Goal: Transaction & Acquisition: Purchase product/service

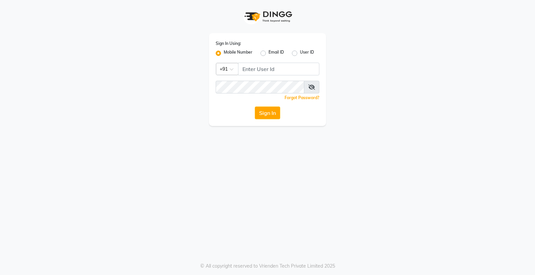
click at [263, 65] on input "Username" at bounding box center [278, 69] width 81 height 13
type input "9056166698"
click at [255, 106] on button "Sign In" at bounding box center [267, 112] width 25 height 13
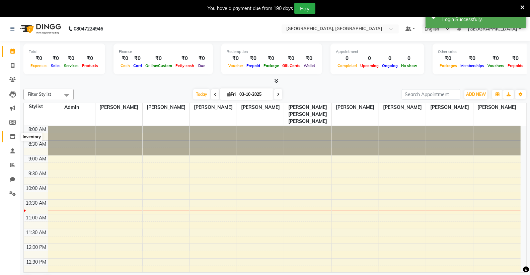
click at [14, 137] on icon at bounding box center [13, 136] width 6 height 5
select select
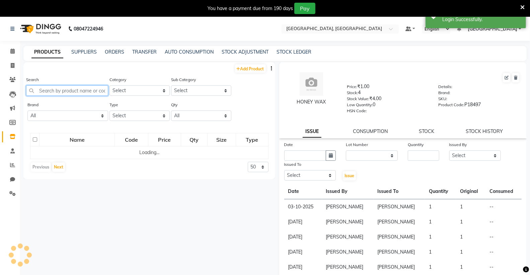
click at [64, 91] on input "text" at bounding box center [67, 90] width 82 height 10
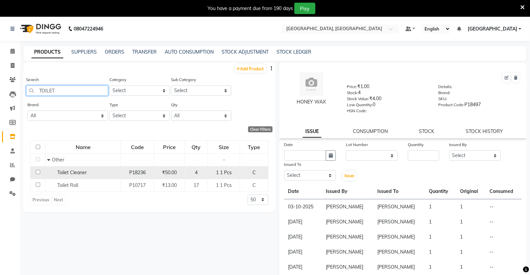
type input "TOILET"
click at [76, 175] on div "Toilet Cleaner" at bounding box center [83, 172] width 72 height 7
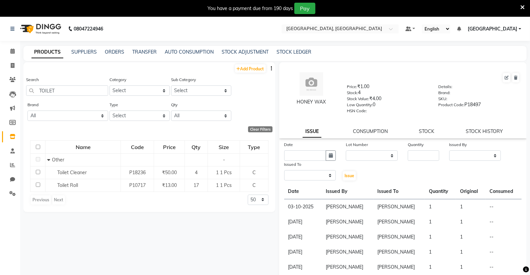
select select
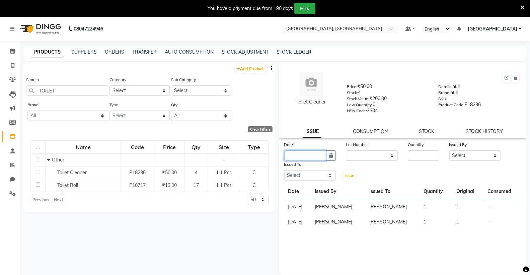
drag, startPoint x: 292, startPoint y: 158, endPoint x: 372, endPoint y: 192, distance: 87.3
click at [292, 159] on input "text" at bounding box center [305, 155] width 42 height 10
select select "10"
select select "2025"
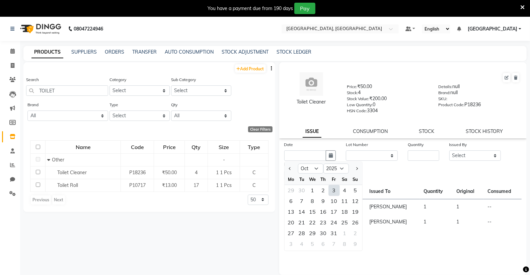
drag, startPoint x: 334, startPoint y: 191, endPoint x: 331, endPoint y: 184, distance: 7.0
click at [332, 189] on div "3" at bounding box center [334, 190] width 11 height 11
type input "03-10-2025"
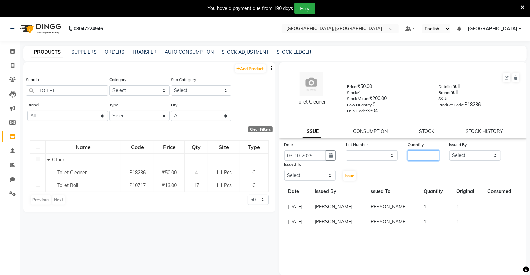
click at [421, 152] on input "number" at bounding box center [423, 155] width 31 height 10
type input "1"
click at [467, 155] on select "Select Admin ANSH ARORA HARMAN KAUR VIRDI JYOTSNA Kabir Park Institute KOMAL AR…" at bounding box center [475, 155] width 52 height 10
select select "72650"
click at [449, 151] on select "Select Admin ANSH ARORA HARMAN KAUR VIRDI JYOTSNA Kabir Park Institute KOMAL AR…" at bounding box center [475, 155] width 52 height 10
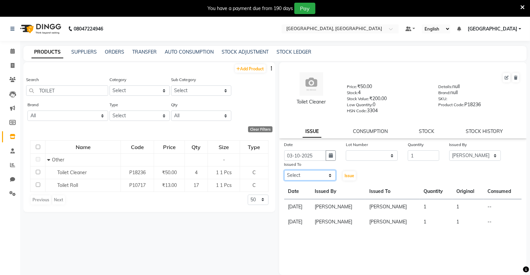
drag, startPoint x: 295, startPoint y: 178, endPoint x: 295, endPoint y: 174, distance: 3.7
click at [295, 178] on select "Select Admin ANSH ARORA HARMAN KAUR VIRDI JYOTSNA Kabir Park Institute KOMAL AR…" at bounding box center [310, 175] width 52 height 10
select select "72650"
click at [284, 170] on select "Select Admin ANSH ARORA HARMAN KAUR VIRDI JYOTSNA Kabir Park Institute KOMAL AR…" at bounding box center [310, 175] width 52 height 10
click at [345, 176] on span "Issue" at bounding box center [349, 175] width 10 height 5
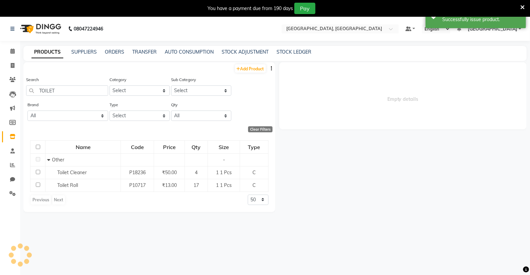
select select
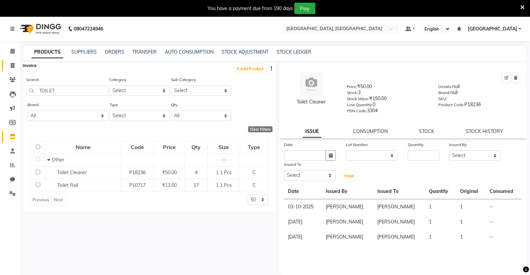
click at [11, 65] on icon at bounding box center [13, 65] width 4 height 5
select select "service"
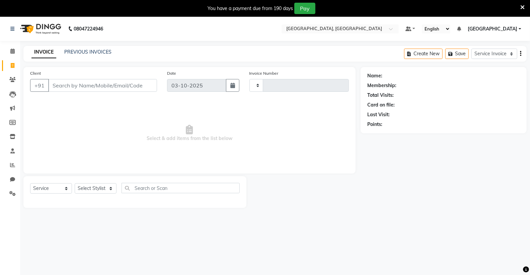
scroll to position [17, 0]
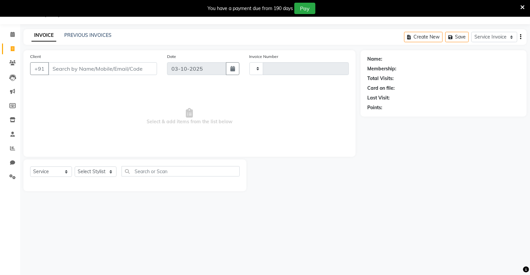
type input "0188"
select select "8017"
click at [75, 69] on input "Client" at bounding box center [102, 68] width 109 height 13
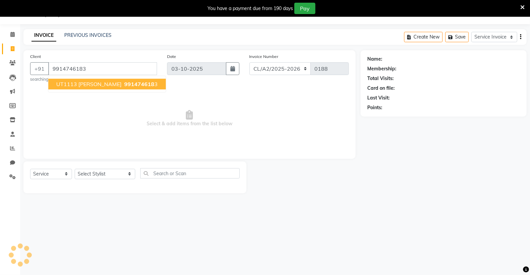
type input "9914746183"
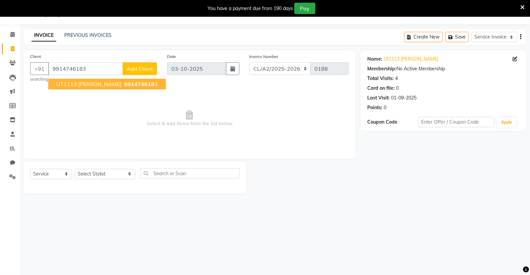
click at [118, 84] on span "UT1113 [PERSON_NAME]" at bounding box center [88, 84] width 65 height 7
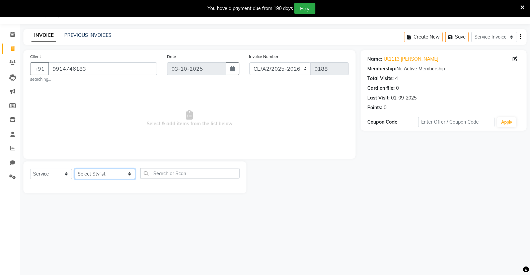
click at [88, 173] on select "Select Stylist Admin [PERSON_NAME] [PERSON_NAME] [PERSON_NAME] [PERSON_NAME] [P…" at bounding box center [105, 174] width 61 height 10
select select "72673"
click at [75, 169] on select "Select Stylist Admin [PERSON_NAME] [PERSON_NAME] [PERSON_NAME] [PERSON_NAME] [P…" at bounding box center [105, 174] width 61 height 10
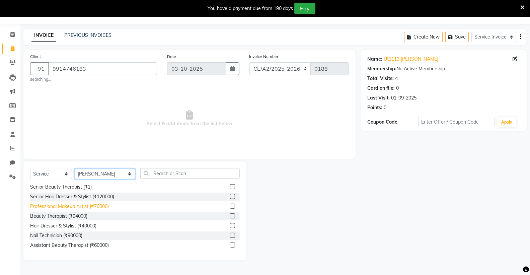
scroll to position [0, 0]
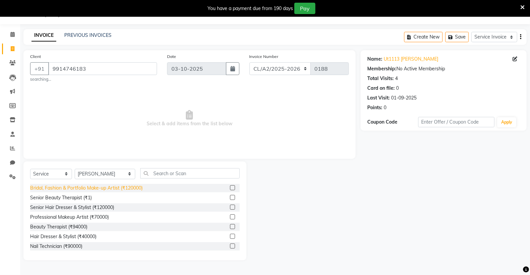
click at [108, 186] on div "Bridal, Fashion & Portfolio Make-up Artist (₹120000)" at bounding box center [86, 187] width 112 height 7
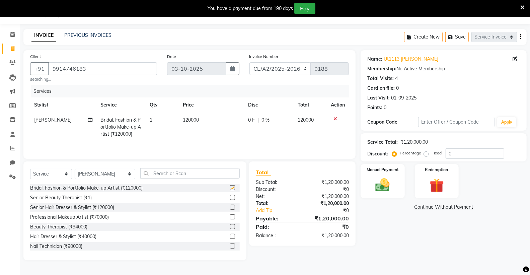
checkbox input "false"
click at [191, 119] on span "120000" at bounding box center [191, 120] width 16 height 6
select select "72673"
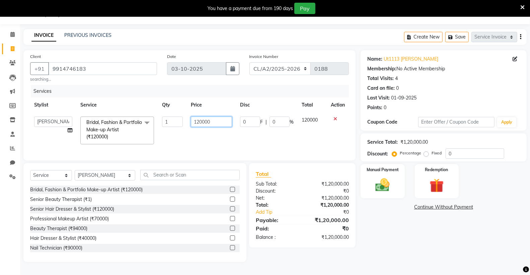
click at [204, 121] on input "120000" at bounding box center [211, 121] width 41 height 10
type input "8500"
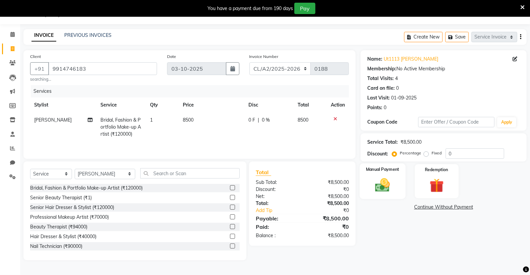
click at [378, 179] on img at bounding box center [382, 184] width 24 height 17
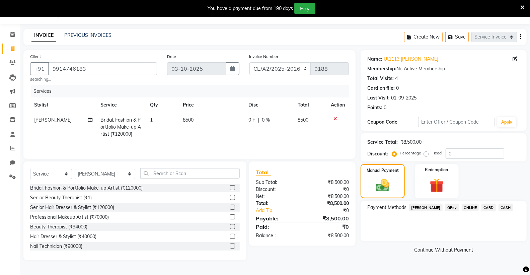
click at [499, 206] on span "CASH" at bounding box center [505, 207] width 14 height 8
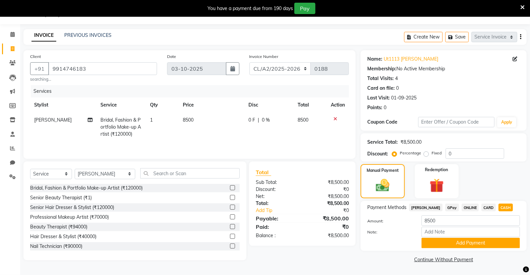
drag, startPoint x: 484, startPoint y: 244, endPoint x: 481, endPoint y: 236, distance: 8.5
click at [484, 243] on button "Add Payment" at bounding box center [470, 243] width 98 height 10
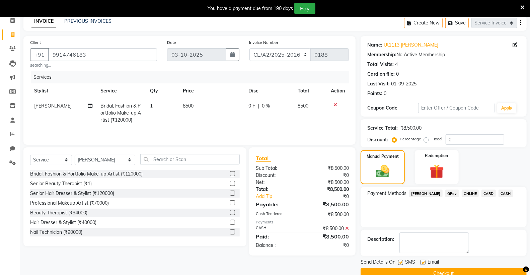
scroll to position [45, 0]
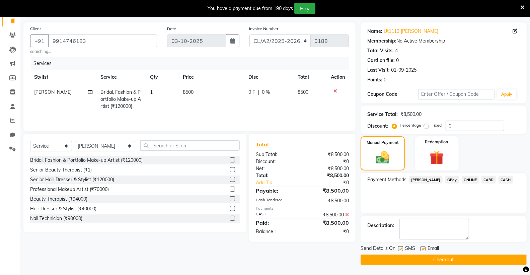
drag, startPoint x: 459, startPoint y: 261, endPoint x: 457, endPoint y: 250, distance: 11.1
click at [459, 260] on button "Checkout" at bounding box center [443, 259] width 166 height 10
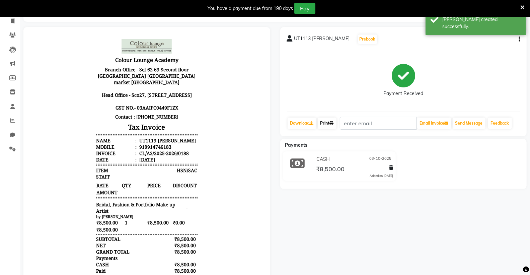
click at [325, 122] on link "Print" at bounding box center [327, 122] width 19 height 11
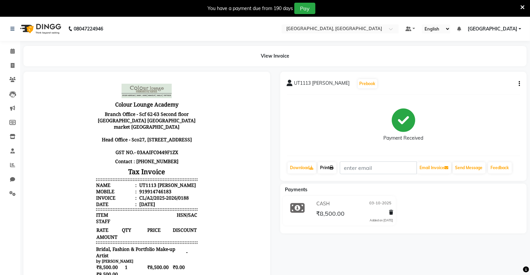
click at [324, 169] on link "Print" at bounding box center [327, 167] width 19 height 11
click at [326, 168] on link "Print" at bounding box center [327, 167] width 19 height 11
click at [11, 67] on icon at bounding box center [13, 65] width 4 height 5
select select "8017"
select select "service"
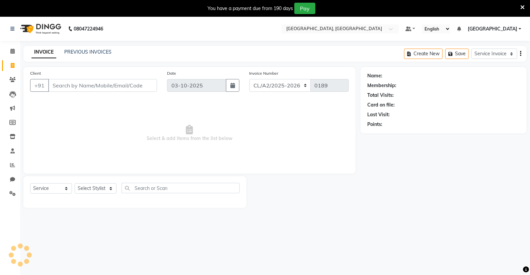
scroll to position [17, 0]
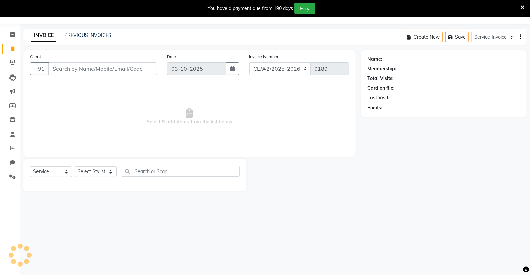
click at [55, 62] on div "Client +91" at bounding box center [93, 66] width 137 height 27
click at [62, 70] on input "Client" at bounding box center [102, 68] width 109 height 13
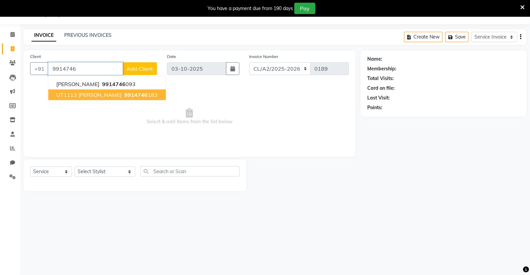
click at [94, 93] on span "UT1113 [PERSON_NAME]" at bounding box center [88, 94] width 65 height 7
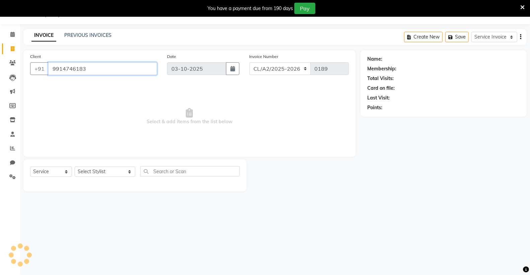
type input "9914746183"
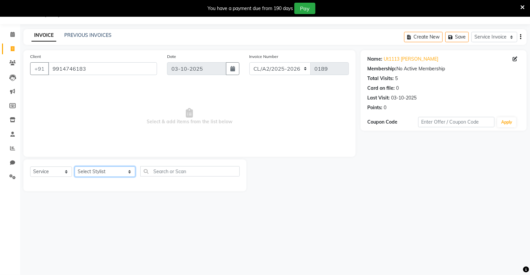
click at [92, 170] on select "Select Stylist Admin [PERSON_NAME] [PERSON_NAME] [PERSON_NAME] [PERSON_NAME] [P…" at bounding box center [105, 171] width 61 height 10
select select "72673"
click at [75, 167] on select "Select Stylist Admin [PERSON_NAME] [PERSON_NAME] [PERSON_NAME] [PERSON_NAME] [P…" at bounding box center [105, 171] width 61 height 10
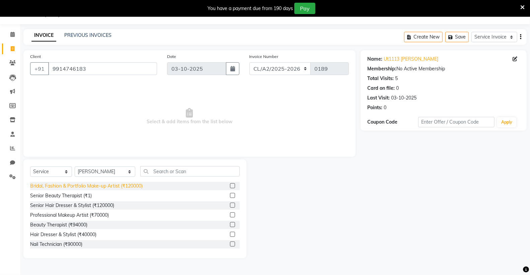
click at [101, 185] on div "Bridal, Fashion & Portfolio Make-up Artist (₹120000)" at bounding box center [86, 185] width 112 height 7
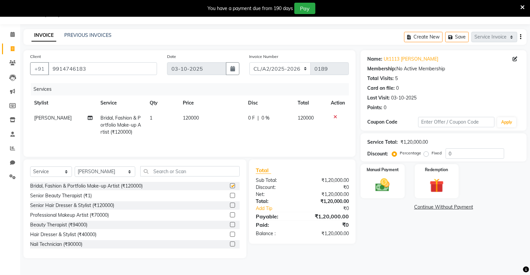
checkbox input "false"
click at [392, 185] on img at bounding box center [382, 184] width 24 height 17
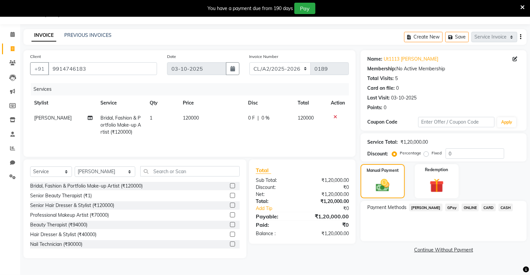
click at [445, 207] on span "GPay" at bounding box center [452, 207] width 14 height 8
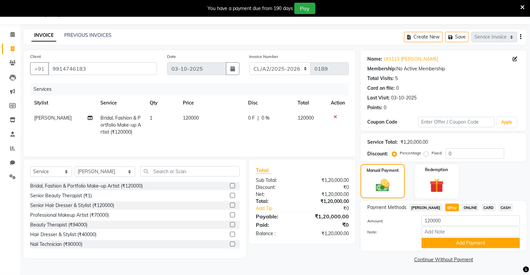
click at [190, 117] on span "120000" at bounding box center [191, 118] width 16 height 6
select select "72673"
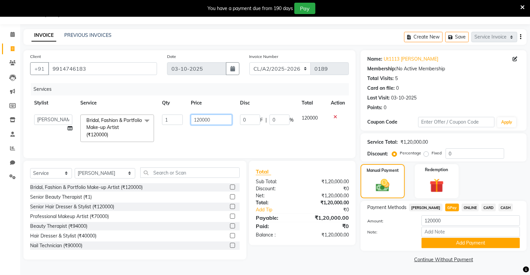
click at [202, 119] on input "120000" at bounding box center [211, 119] width 41 height 10
click at [196, 119] on input "00" at bounding box center [211, 119] width 41 height 10
type input "19500"
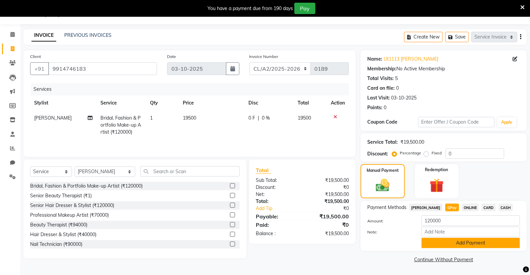
click at [453, 244] on button "Add Payment" at bounding box center [470, 243] width 98 height 10
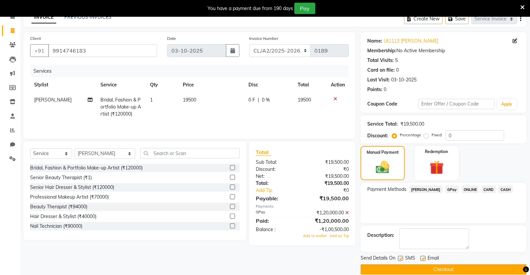
scroll to position [45, 0]
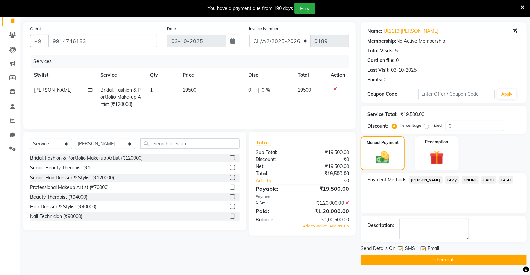
click at [347, 202] on icon at bounding box center [347, 202] width 4 height 5
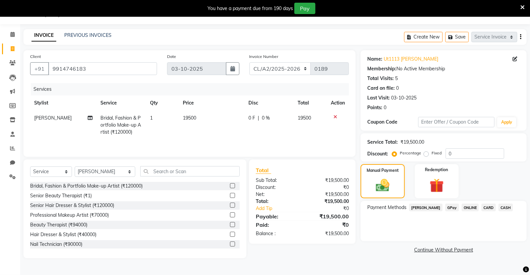
scroll to position [17, 0]
click at [335, 116] on icon at bounding box center [335, 116] width 4 height 5
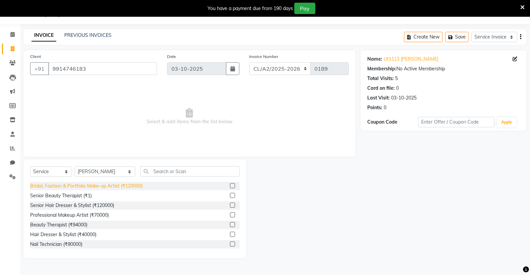
click at [100, 186] on div "Bridal, Fashion & Portfolio Make-up Artist (₹120000)" at bounding box center [86, 185] width 112 height 7
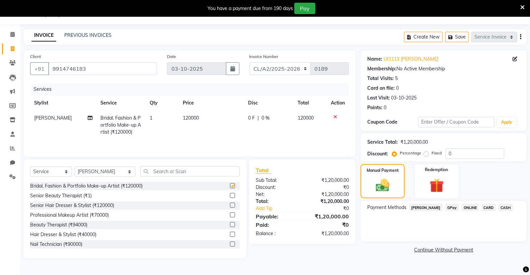
checkbox input "false"
click at [192, 117] on span "120000" at bounding box center [191, 118] width 16 height 6
select select "72673"
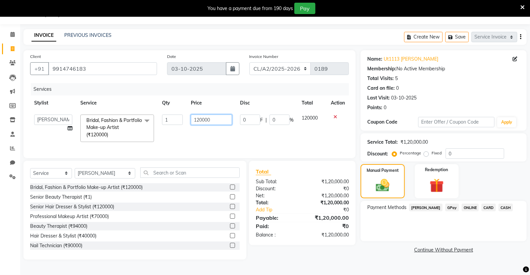
click at [203, 119] on input "120000" at bounding box center [211, 119] width 41 height 10
type input "19500"
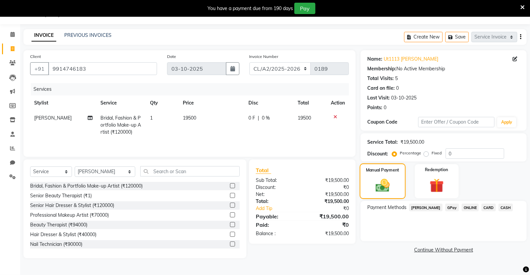
scroll to position [17, 0]
click at [386, 182] on img at bounding box center [382, 185] width 23 height 16
click at [446, 208] on span "GPay" at bounding box center [452, 207] width 14 height 8
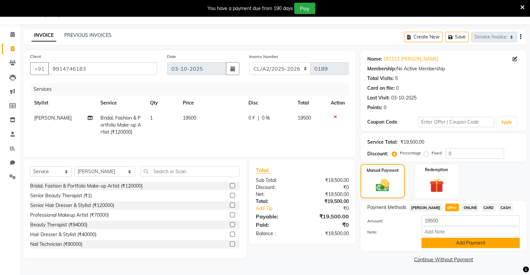
click at [447, 242] on button "Add Payment" at bounding box center [470, 243] width 98 height 10
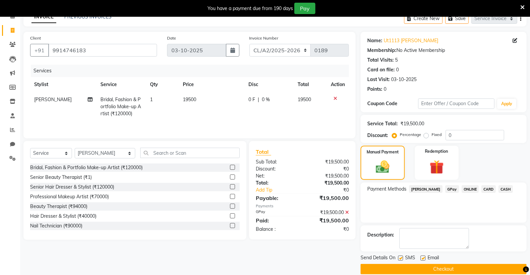
scroll to position [45, 0]
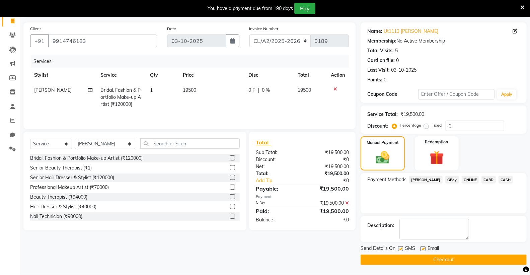
drag, startPoint x: 441, startPoint y: 261, endPoint x: 438, endPoint y: 253, distance: 8.3
click at [441, 260] on button "Checkout" at bounding box center [443, 259] width 166 height 10
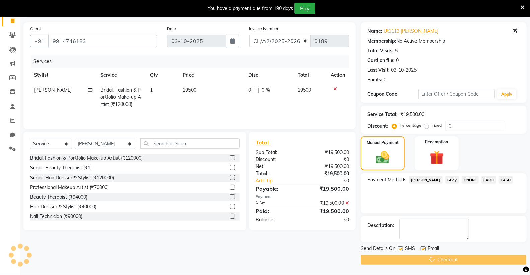
click at [509, 197] on div "Payment Methods Bajaj Finserv GPay ONLINE CARD CASH" at bounding box center [443, 193] width 166 height 40
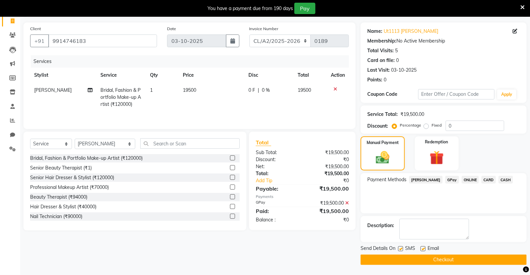
click at [442, 260] on button "Checkout" at bounding box center [443, 259] width 166 height 10
click at [430, 257] on button "Checkout" at bounding box center [443, 259] width 166 height 10
click at [440, 257] on button "Checkout" at bounding box center [443, 259] width 166 height 10
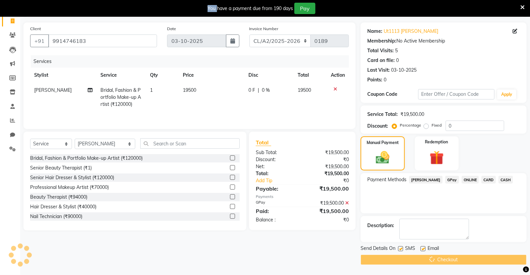
click at [440, 257] on div "Checkout" at bounding box center [443, 259] width 166 height 10
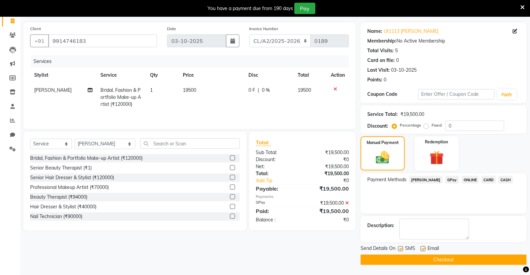
click at [445, 182] on span "GPay" at bounding box center [452, 180] width 14 height 8
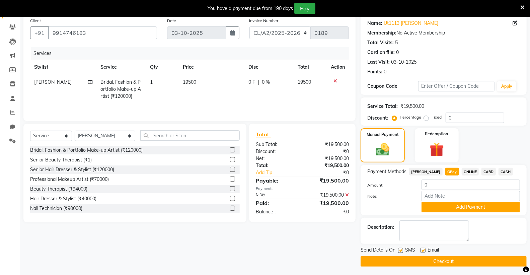
scroll to position [55, 0]
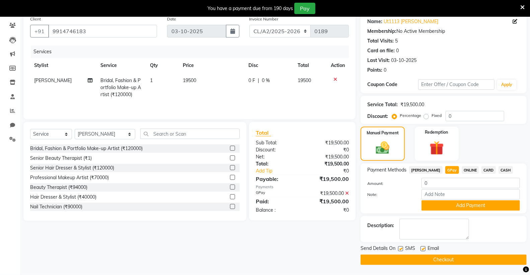
click at [432, 260] on button "Checkout" at bounding box center [443, 259] width 166 height 10
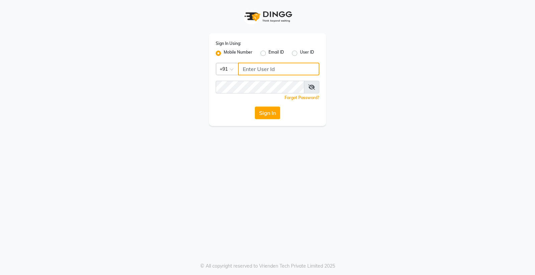
drag, startPoint x: 268, startPoint y: 64, endPoint x: 263, endPoint y: 72, distance: 8.9
click at [267, 65] on input "Username" at bounding box center [278, 69] width 81 height 13
type input "9056166698"
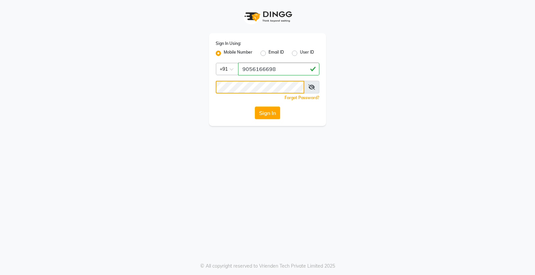
click at [255, 106] on button "Sign In" at bounding box center [267, 112] width 25 height 13
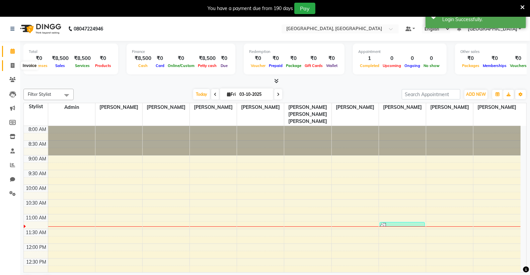
click at [11, 65] on icon at bounding box center [13, 65] width 4 height 5
select select "8017"
select select "service"
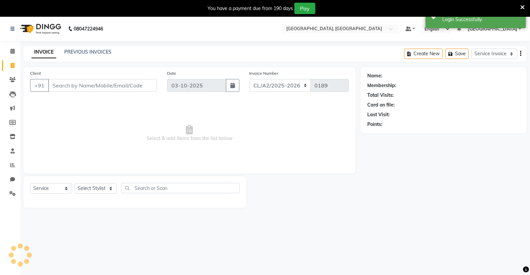
click at [69, 85] on input "Client" at bounding box center [102, 85] width 109 height 13
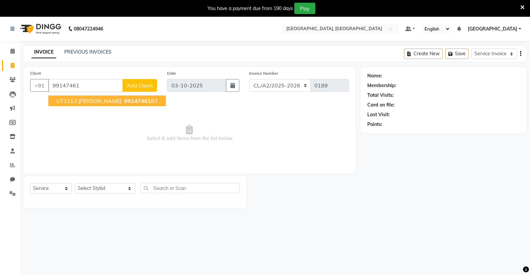
drag, startPoint x: 146, startPoint y: 99, endPoint x: 139, endPoint y: 117, distance: 19.4
click at [146, 99] on span "99147461" at bounding box center [137, 100] width 27 height 7
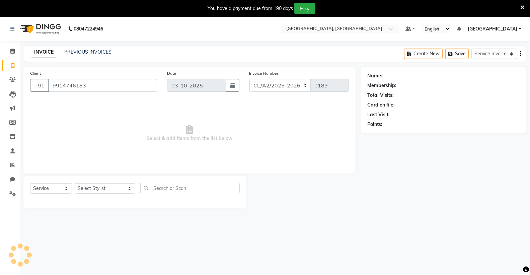
type input "9914746183"
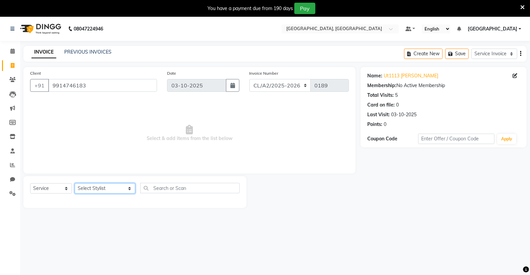
click at [87, 188] on select "Select Stylist Admin [PERSON_NAME] [PERSON_NAME] [PERSON_NAME] [PERSON_NAME] [P…" at bounding box center [105, 188] width 61 height 10
select select "72673"
click at [75, 183] on select "Select Stylist Admin [PERSON_NAME] [PERSON_NAME] [PERSON_NAME] [PERSON_NAME] [P…" at bounding box center [105, 188] width 61 height 10
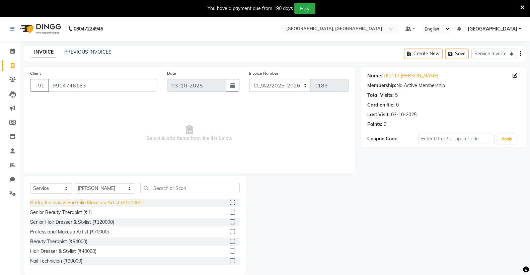
click at [106, 202] on div "Bridal, Fashion & Portfolio Make-up Artist (₹120000)" at bounding box center [86, 202] width 112 height 7
checkbox input "false"
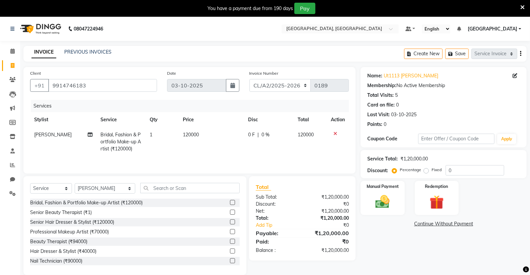
click at [190, 133] on span "120000" at bounding box center [191, 135] width 16 height 6
select select "72673"
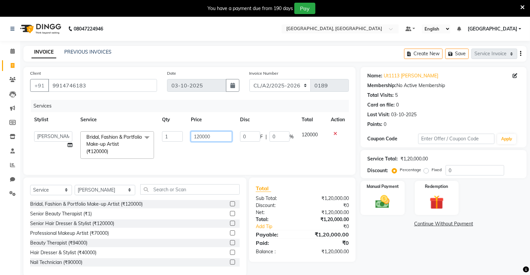
click at [205, 137] on input "120000" at bounding box center [211, 136] width 41 height 10
type input "19500"
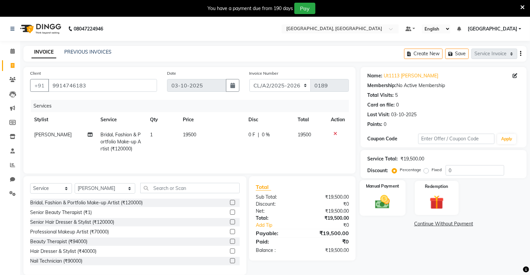
click at [378, 194] on img at bounding box center [382, 201] width 24 height 17
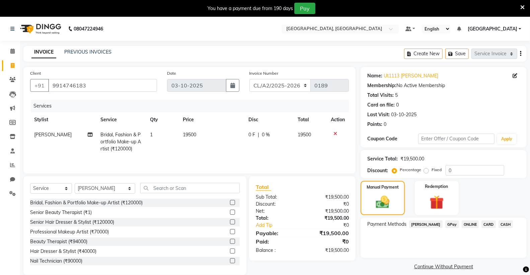
click at [445, 225] on span "GPay" at bounding box center [452, 224] width 14 height 8
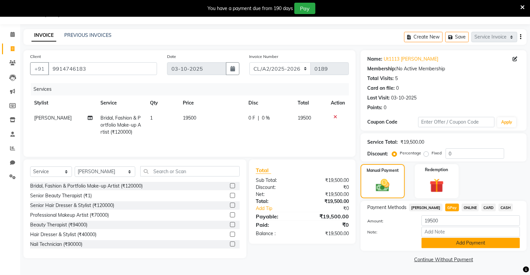
click at [470, 242] on button "Add Payment" at bounding box center [470, 243] width 98 height 10
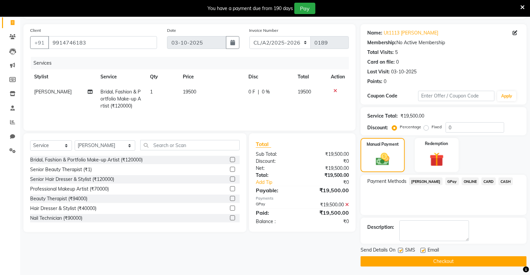
scroll to position [45, 0]
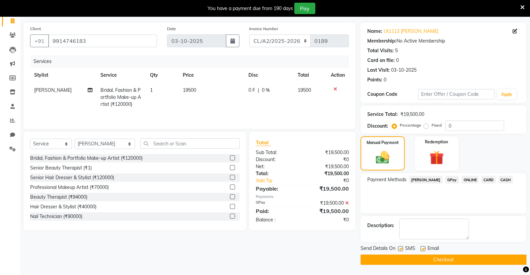
click at [450, 259] on button "Checkout" at bounding box center [443, 259] width 166 height 10
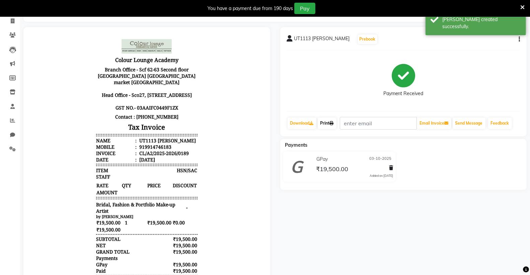
click at [334, 119] on link "Print" at bounding box center [327, 122] width 19 height 11
click at [325, 122] on link "Print" at bounding box center [327, 122] width 19 height 11
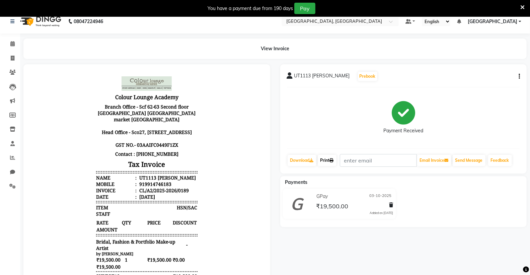
scroll to position [5, 0]
click at [398, 254] on div "UT1113 [PERSON_NAME] Prebook Payment Received Download Print Email Invoice Send…" at bounding box center [403, 240] width 257 height 353
click at [316, 116] on div "Payment Received" at bounding box center [403, 118] width 233 height 50
